Goal: Browse casually

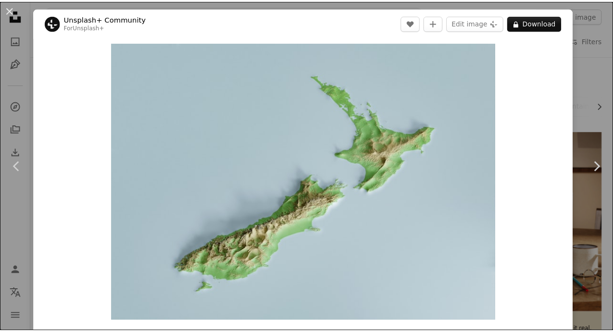
scroll to position [577, 0]
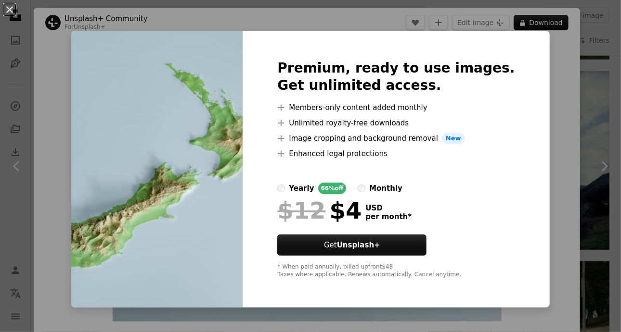
click at [203, 190] on img at bounding box center [156, 169] width 171 height 277
click at [178, 75] on img at bounding box center [156, 169] width 171 height 277
click at [189, 131] on img at bounding box center [156, 169] width 171 height 277
click at [196, 173] on img at bounding box center [156, 169] width 171 height 277
click at [544, 195] on div "An X shape Premium, ready to use images. Get unlimited access. A plus sign Memb…" at bounding box center [310, 166] width 621 height 332
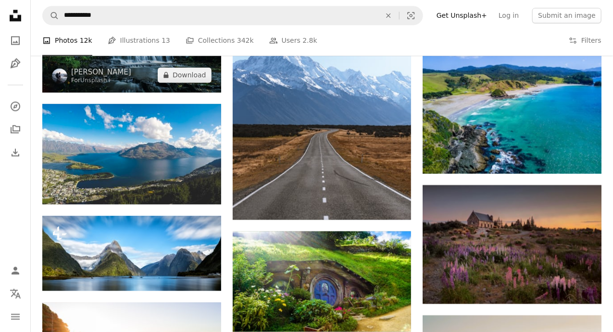
scroll to position [559, 0]
